Goal: Task Accomplishment & Management: Complete application form

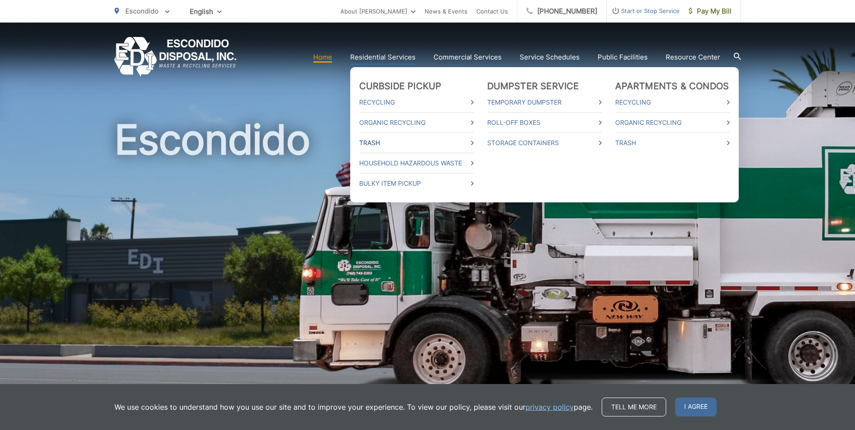
click at [381, 137] on link "Trash" at bounding box center [416, 142] width 115 height 11
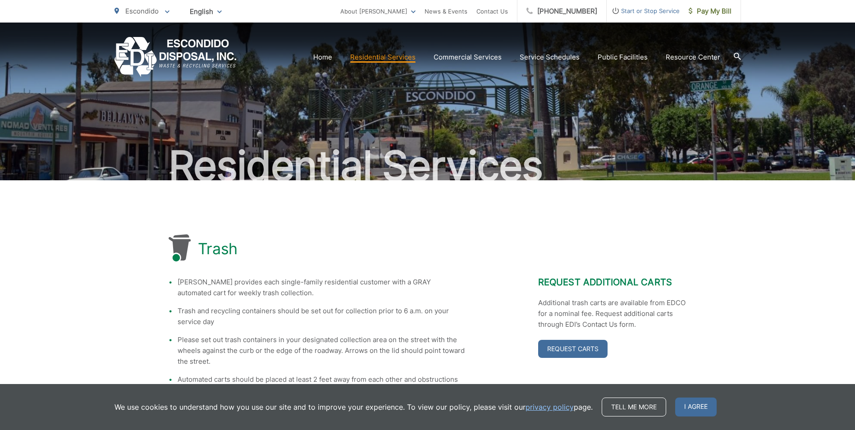
click at [625, 14] on span "Start or Stop Service" at bounding box center [643, 10] width 73 height 11
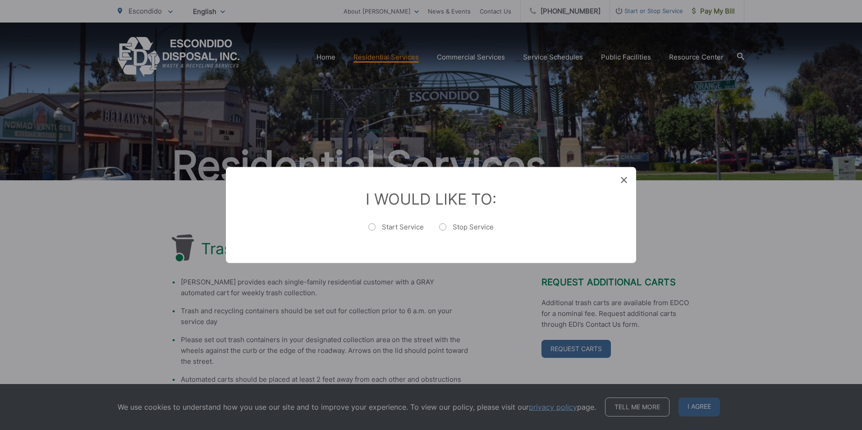
click at [376, 225] on label "Start Service" at bounding box center [395, 232] width 55 height 18
radio input "true"
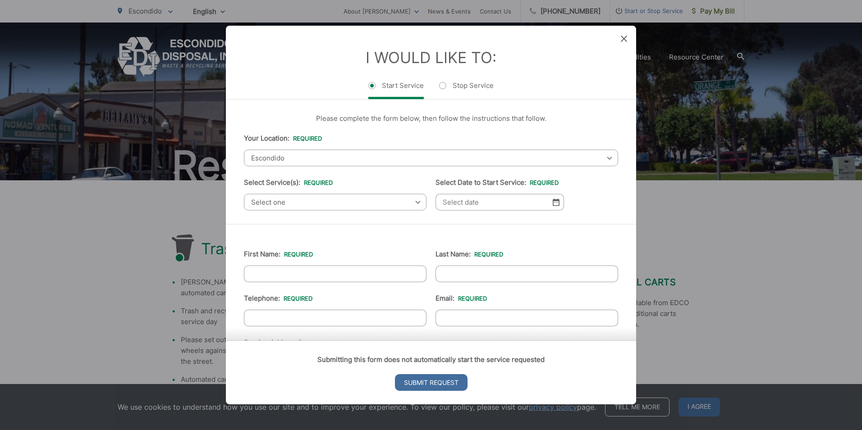
click at [383, 202] on span "Select one" at bounding box center [335, 202] width 183 height 17
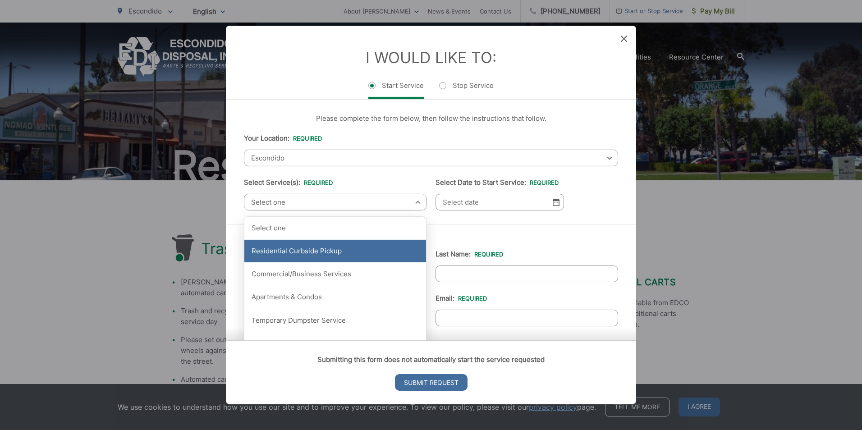
click at [375, 249] on div "Residential Curbside Pickup" at bounding box center [335, 251] width 182 height 23
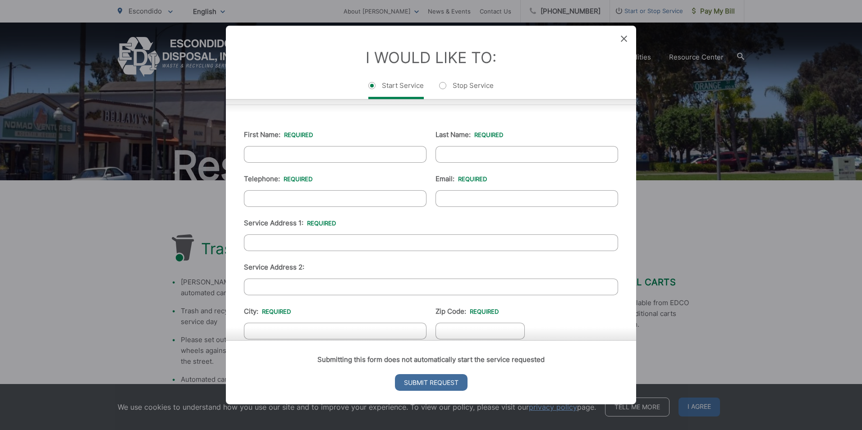
scroll to position [135, 0]
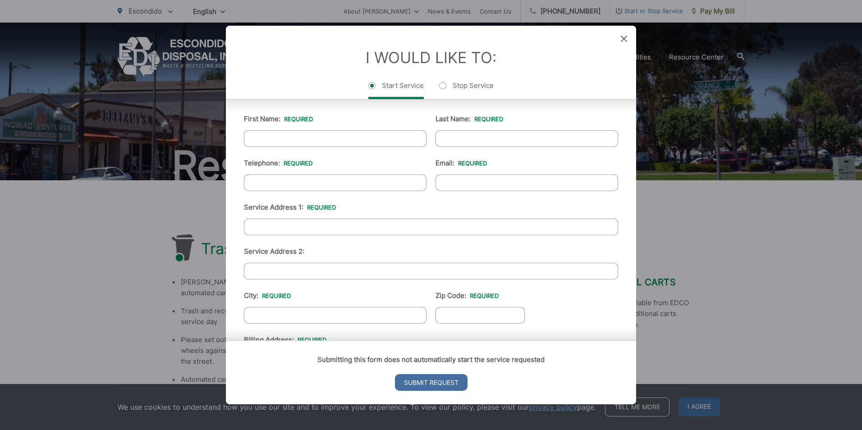
click at [367, 230] on input "Service Address 1: *" at bounding box center [431, 227] width 374 height 17
type input "2183 lundy lake drive"
click at [337, 311] on input "City: *" at bounding box center [335, 315] width 183 height 17
type input "escondido"
type input "92029"
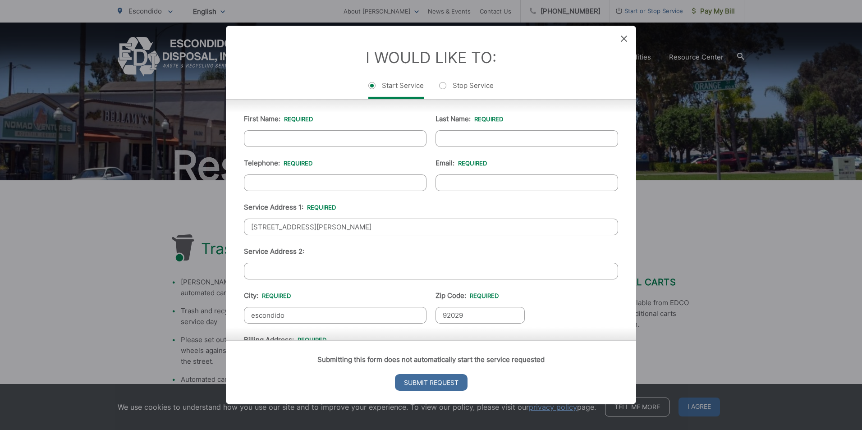
click at [517, 300] on li "Zip Code: * 92029" at bounding box center [479, 306] width 89 height 33
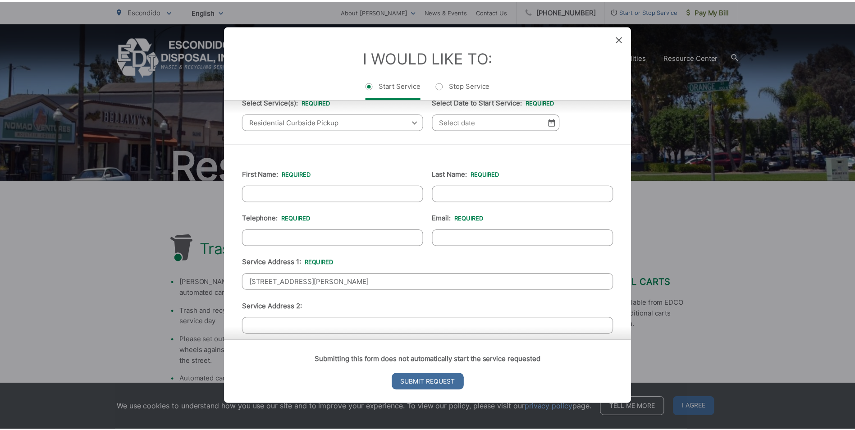
scroll to position [80, 0]
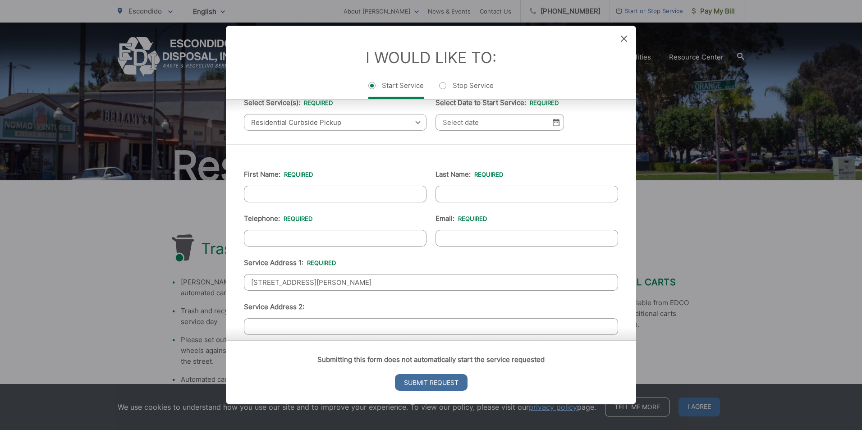
click at [622, 44] on div "I Would Like To: Start Service Stop Service" at bounding box center [431, 62] width 410 height 73
click at [625, 39] on icon at bounding box center [624, 39] width 6 height 6
